Goal: Navigation & Orientation: Go to known website

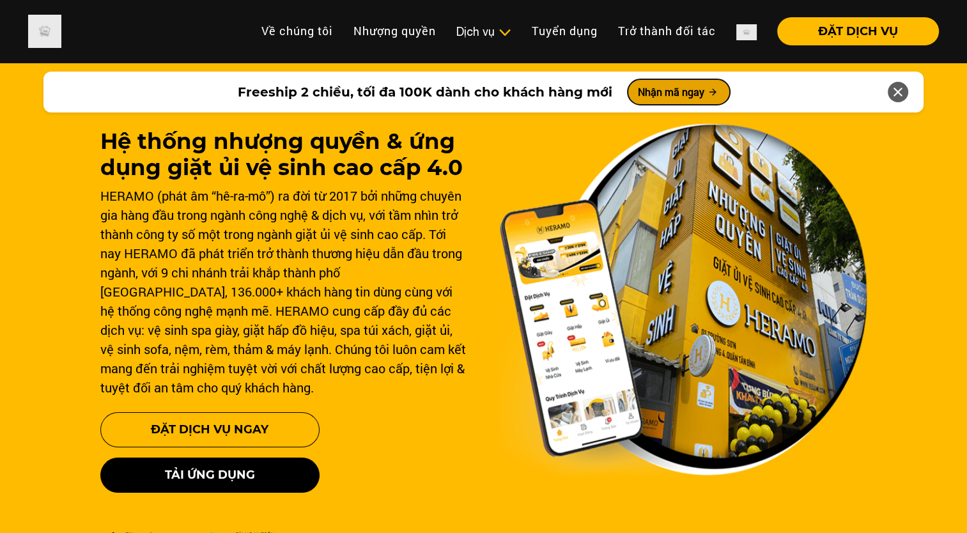
click at [713, 91] on icon at bounding box center [712, 92] width 10 height 10
click at [897, 90] on icon at bounding box center [897, 92] width 15 height 23
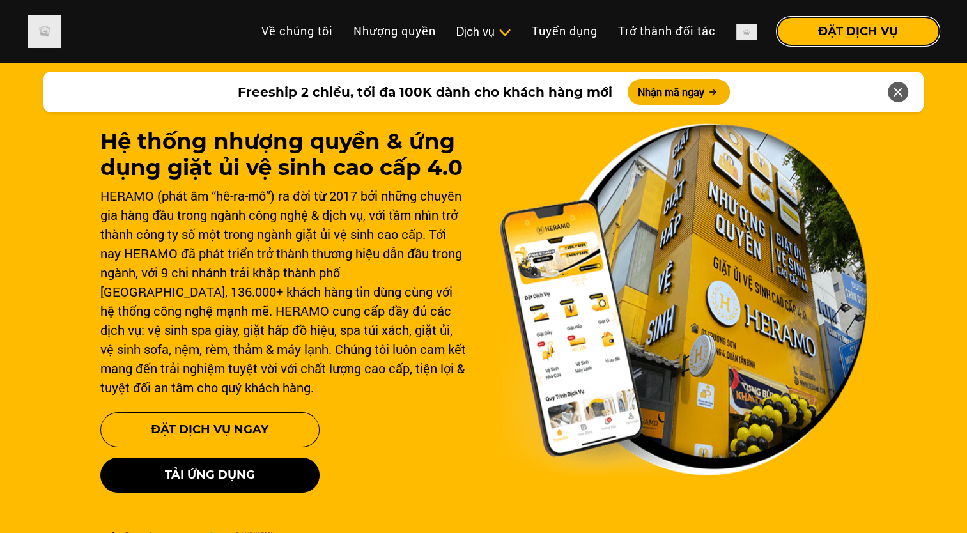
click at [870, 29] on button "ĐẶT DỊCH VỤ" at bounding box center [858, 31] width 162 height 28
click at [41, 32] on img at bounding box center [44, 31] width 33 height 33
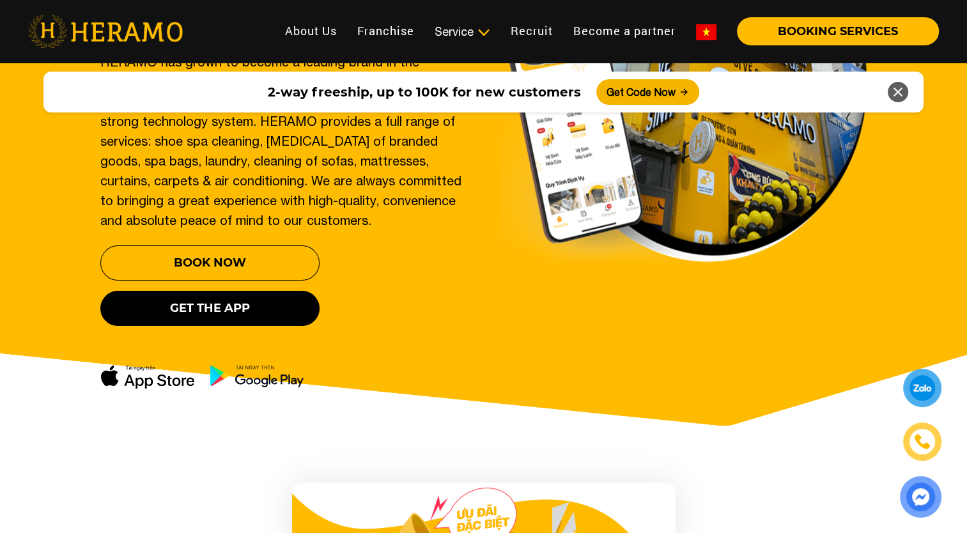
scroll to position [383, 0]
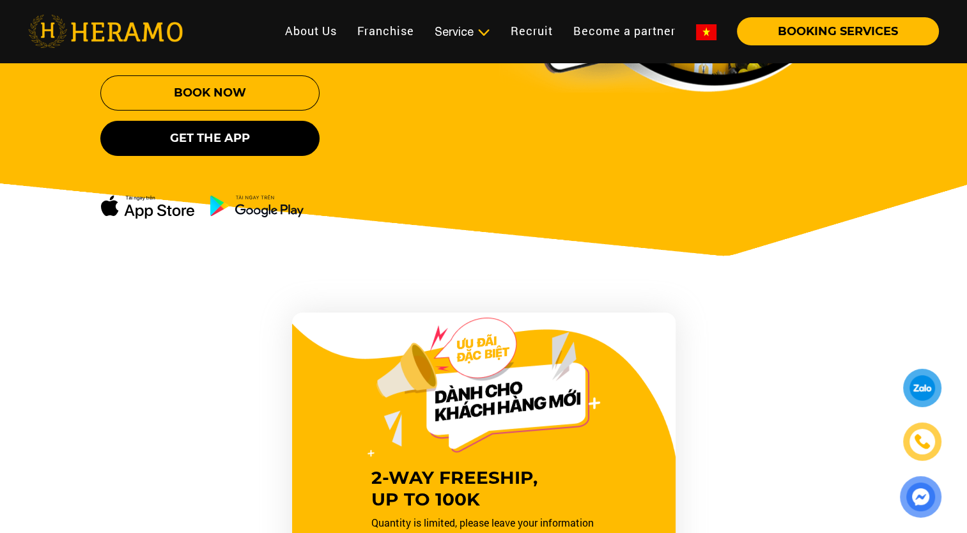
click at [923, 441] on img at bounding box center [922, 442] width 18 height 18
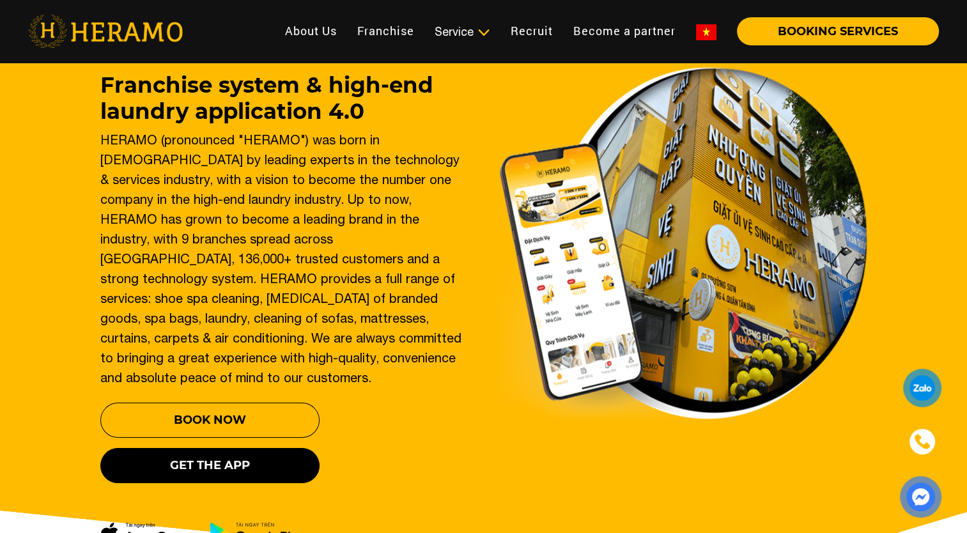
scroll to position [0, 0]
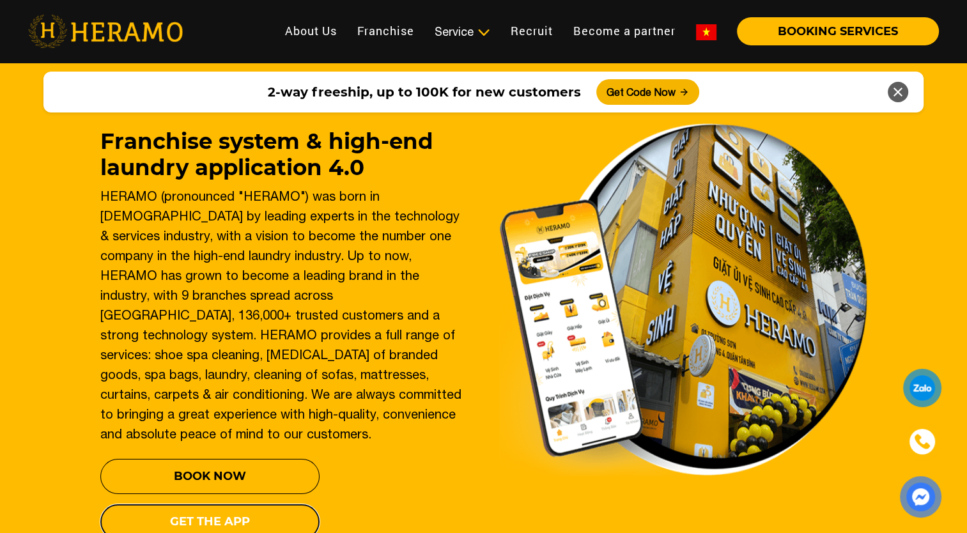
click at [221, 504] on button "Get the app" at bounding box center [209, 521] width 219 height 35
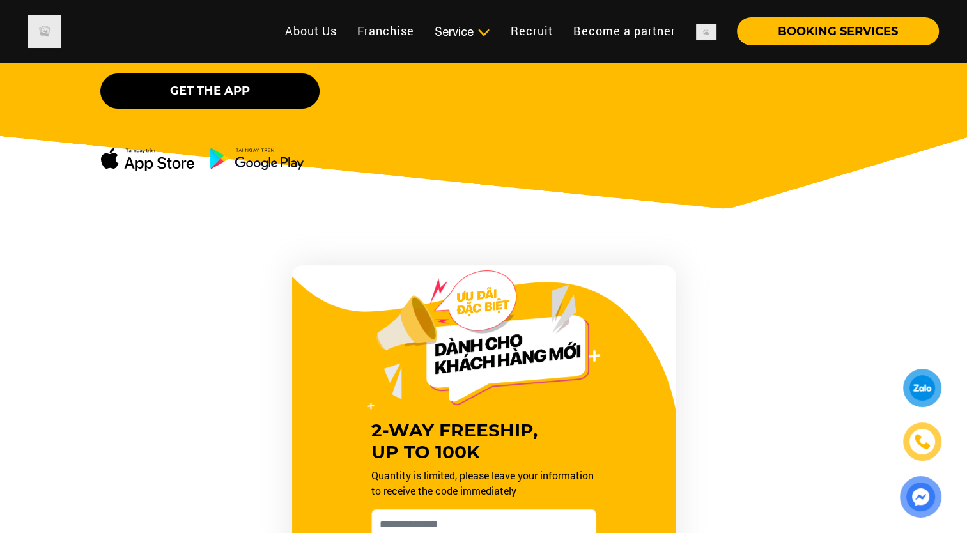
scroll to position [511, 0]
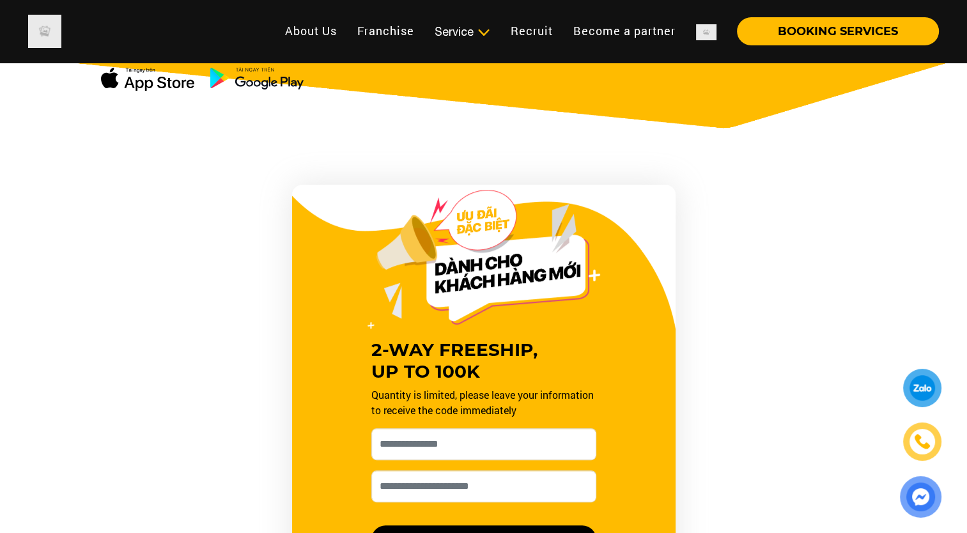
click at [920, 445] on img at bounding box center [922, 442] width 14 height 14
